Goal: Check status: Check status

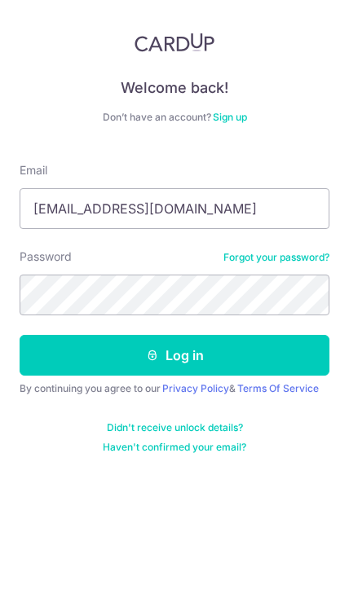
type input "[EMAIL_ADDRESS][DOMAIN_NAME]"
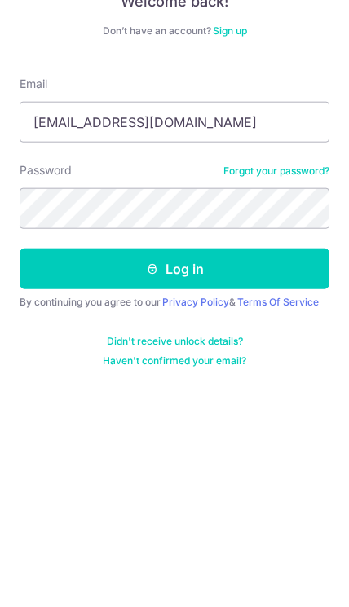
click at [285, 395] on link "Terms Of Service" at bounding box center [277, 401] width 81 height 12
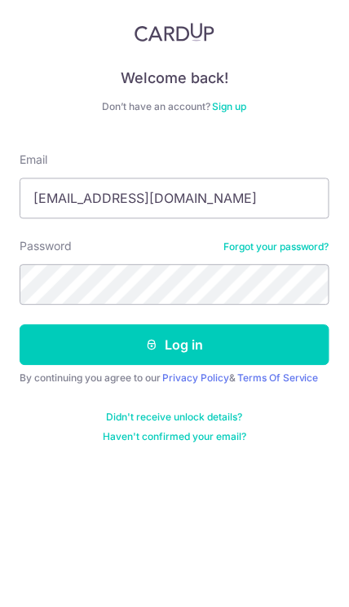
scroll to position [66, 0]
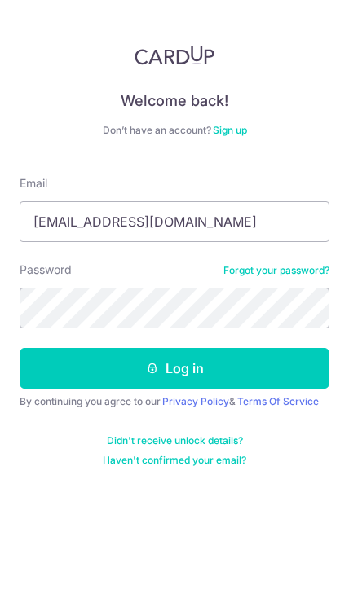
click at [60, 348] on button "Log in" at bounding box center [175, 368] width 310 height 41
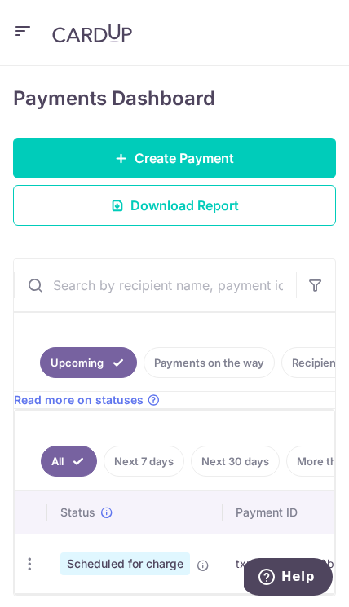
scroll to position [250, 0]
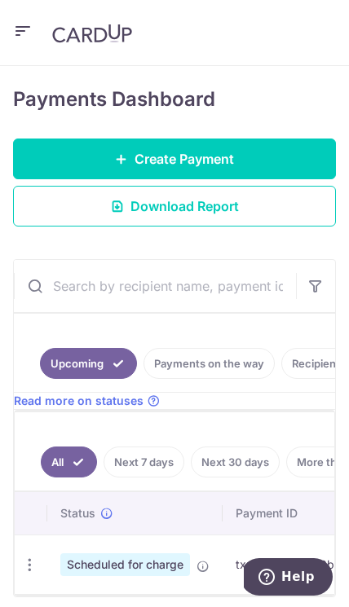
click at [57, 563] on td "Scheduled for charge" at bounding box center [134, 563] width 175 height 59
click at [108, 569] on span "Scheduled for charge" at bounding box center [125, 564] width 130 height 23
click at [112, 572] on span "Scheduled for charge" at bounding box center [125, 564] width 130 height 23
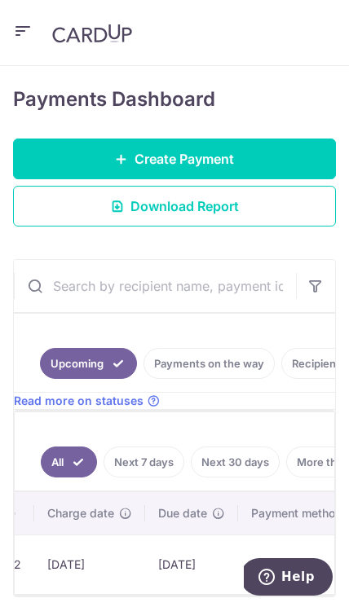
click at [152, 541] on td "[DATE]" at bounding box center [191, 563] width 93 height 59
click at [53, 406] on span "Read more on statuses" at bounding box center [79, 401] width 130 height 16
